Goal: Entertainment & Leisure: Consume media (video, audio)

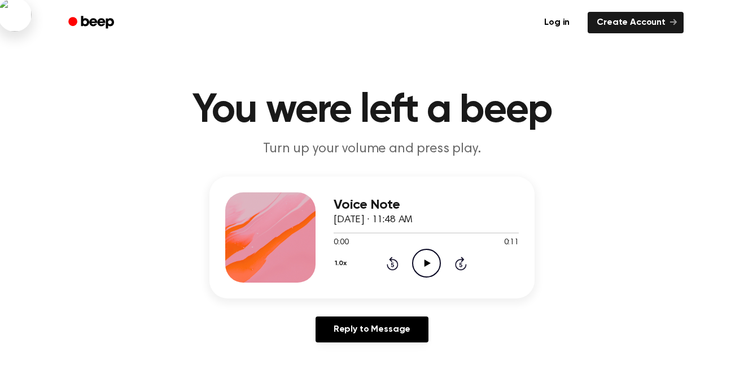
click at [436, 261] on icon "Play Audio" at bounding box center [426, 263] width 29 height 29
click at [429, 248] on div "0:06 0:11" at bounding box center [426, 243] width 185 height 12
click at [430, 265] on icon "Play Audio" at bounding box center [426, 263] width 29 height 29
click at [427, 269] on icon "Play Audio" at bounding box center [426, 263] width 29 height 29
click at [414, 252] on icon "Play Audio" at bounding box center [426, 263] width 29 height 29
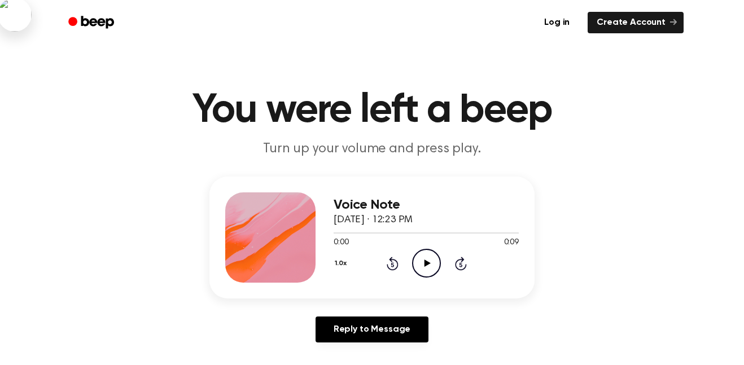
click at [430, 267] on icon "Play Audio" at bounding box center [426, 263] width 29 height 29
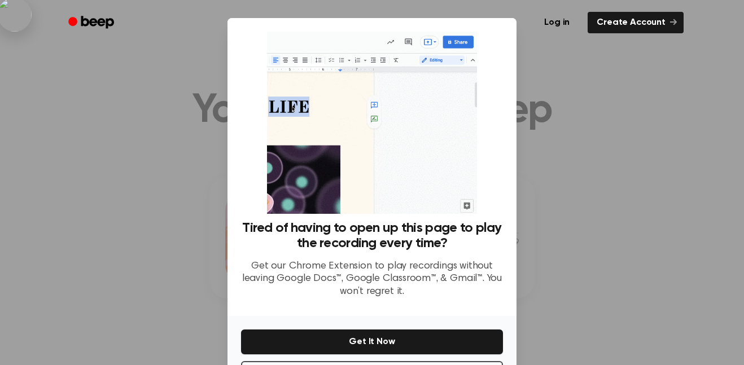
click at [533, 128] on div at bounding box center [372, 182] width 744 height 365
click at [508, 24] on ul "Log in Create Account" at bounding box center [408, 23] width 550 height 26
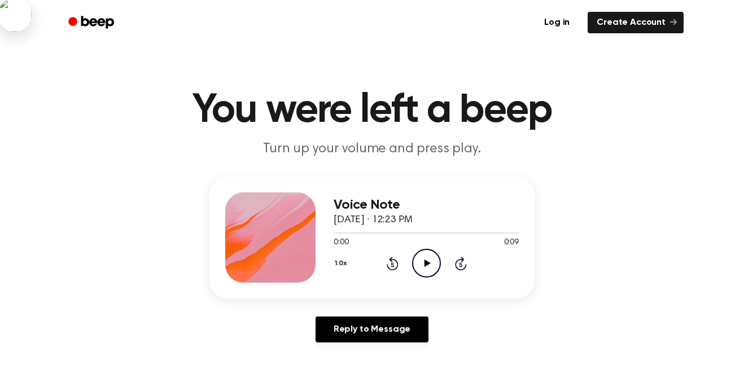
click at [423, 272] on icon "Play Audio" at bounding box center [426, 263] width 29 height 29
click at [457, 259] on icon "Skip 5 seconds" at bounding box center [460, 263] width 12 height 15
click at [432, 261] on icon "Play Audio" at bounding box center [426, 263] width 29 height 29
click at [394, 256] on icon "Rewind 5 seconds" at bounding box center [392, 263] width 12 height 15
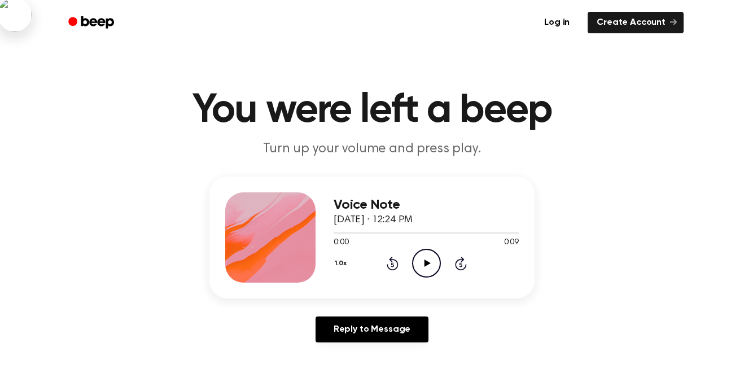
click at [427, 258] on icon "Play Audio" at bounding box center [426, 263] width 29 height 29
click at [423, 264] on icon "Play Audio" at bounding box center [426, 263] width 29 height 29
click at [433, 264] on icon "Play Audio" at bounding box center [426, 263] width 29 height 29
click at [420, 262] on icon "Play Audio" at bounding box center [426, 263] width 29 height 29
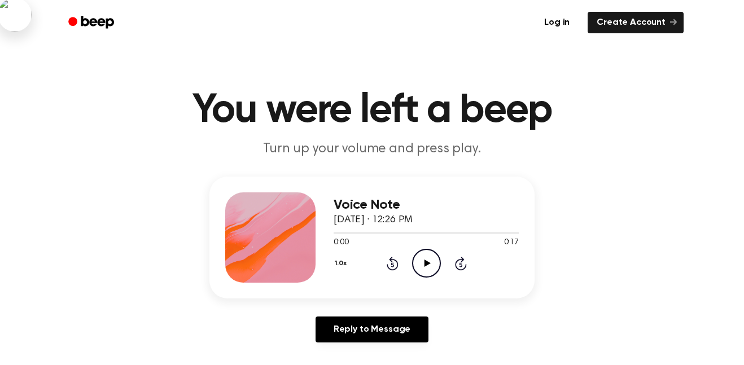
click at [423, 260] on icon "Play Audio" at bounding box center [426, 263] width 29 height 29
click at [424, 253] on icon "Play Audio" at bounding box center [426, 263] width 29 height 29
click at [424, 257] on icon "Play Audio" at bounding box center [426, 263] width 29 height 29
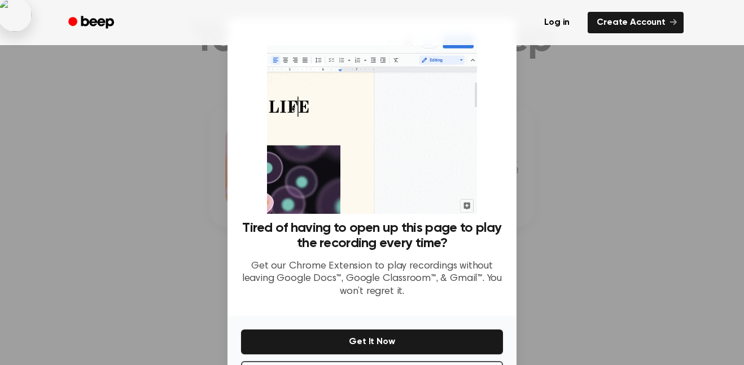
scroll to position [46, 0]
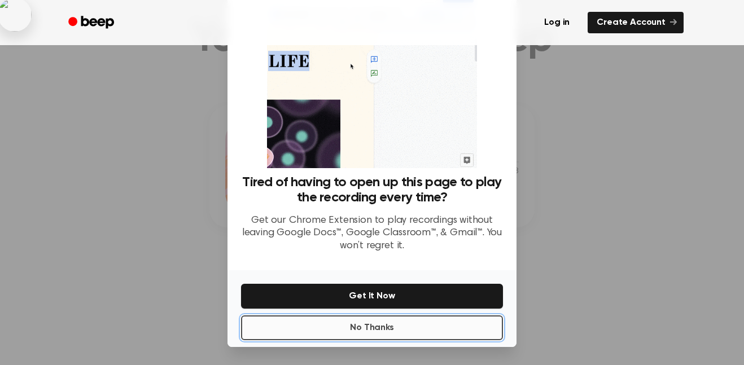
click at [434, 326] on button "No Thanks" at bounding box center [372, 328] width 262 height 25
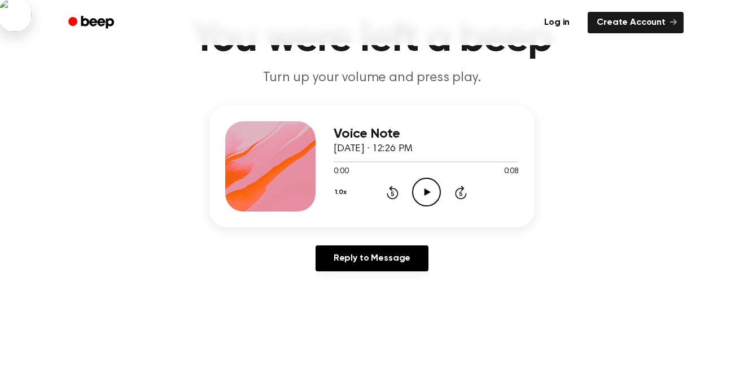
click at [418, 195] on icon "Play Audio" at bounding box center [426, 192] width 29 height 29
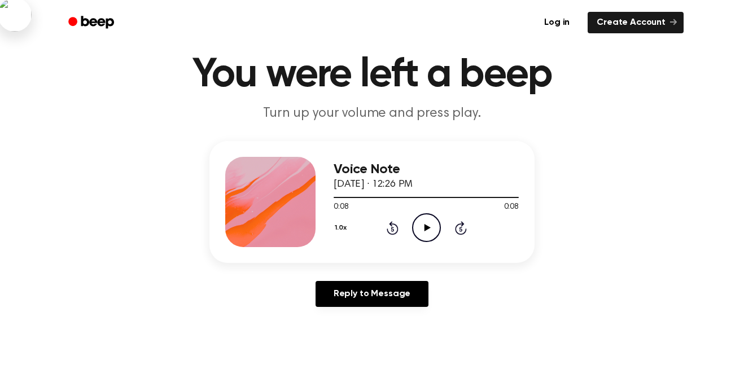
scroll to position [0, 0]
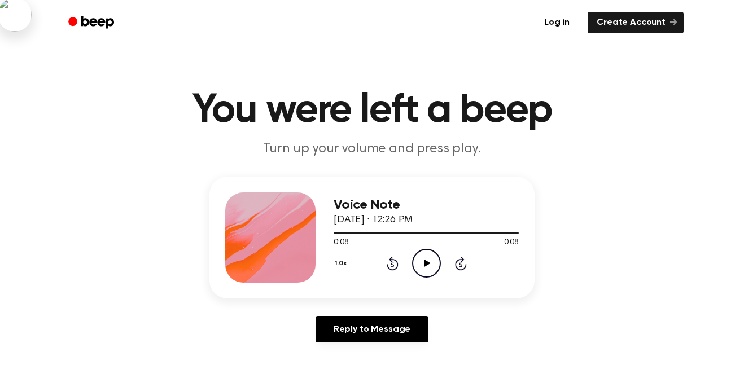
click at [435, 261] on icon "Play Audio" at bounding box center [426, 263] width 29 height 29
click at [428, 262] on icon "Play Audio" at bounding box center [426, 263] width 29 height 29
click at [424, 255] on icon "Play Audio" at bounding box center [426, 263] width 29 height 29
click at [428, 260] on icon "Play Audio" at bounding box center [426, 263] width 29 height 29
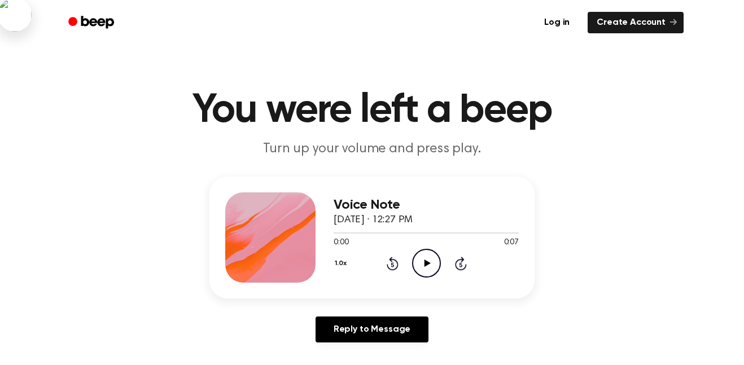
click at [426, 256] on icon "Play Audio" at bounding box center [426, 263] width 29 height 29
click at [426, 257] on icon "Play Audio" at bounding box center [426, 263] width 29 height 29
click at [429, 260] on icon "Play Audio" at bounding box center [426, 263] width 29 height 29
